Goal: Task Accomplishment & Management: Manage account settings

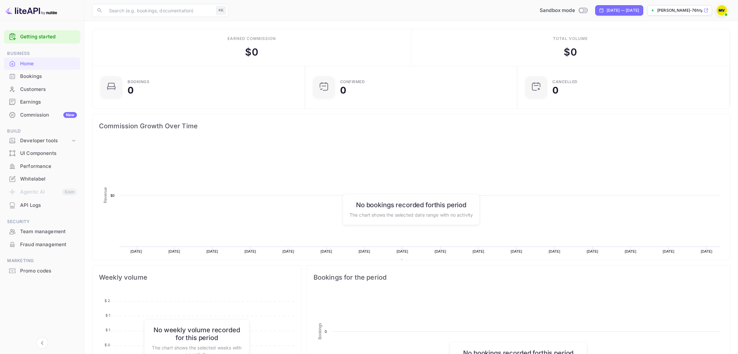
scroll to position [105, 208]
click at [677, 9] on p "[PERSON_NAME]-76hty.nui..." at bounding box center [679, 10] width 45 height 6
click at [35, 179] on div "Whitelabel" at bounding box center [48, 178] width 57 height 7
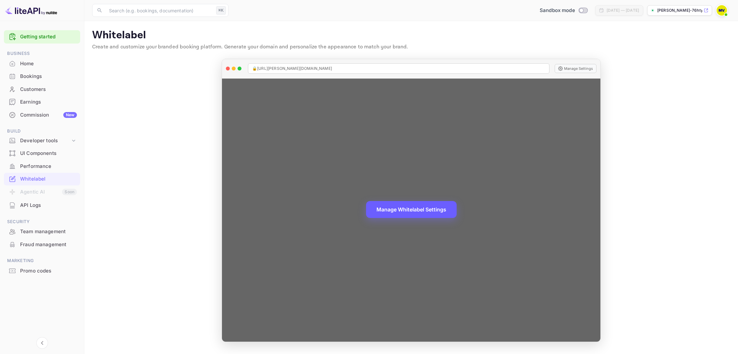
click at [428, 209] on button "Manage Whitelabel Settings" at bounding box center [411, 209] width 91 height 17
click at [386, 210] on button "Manage Whitelabel Settings" at bounding box center [411, 209] width 91 height 17
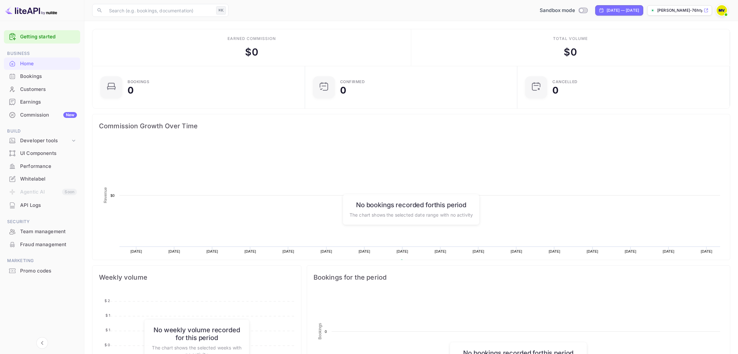
scroll to position [105, 208]
click at [32, 176] on div "Whitelabel" at bounding box center [48, 178] width 57 height 7
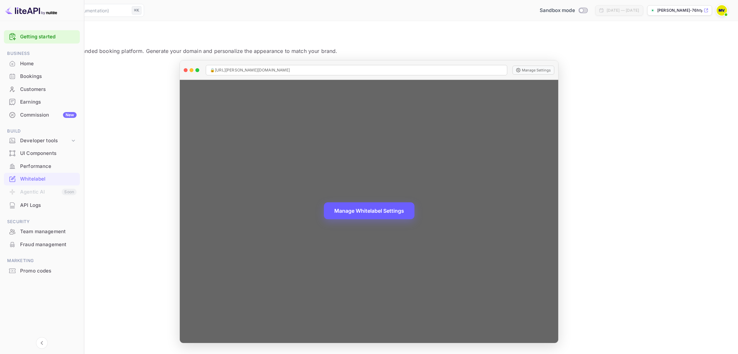
click at [397, 211] on button "Manage Whitelabel Settings" at bounding box center [369, 210] width 91 height 17
click at [554, 68] on button "Manage Settings" at bounding box center [533, 70] width 42 height 9
